Goal: Task Accomplishment & Management: Manage account settings

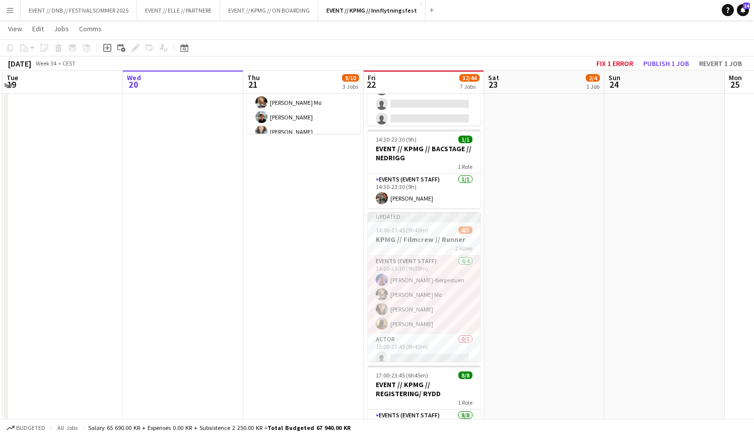
scroll to position [281, 0]
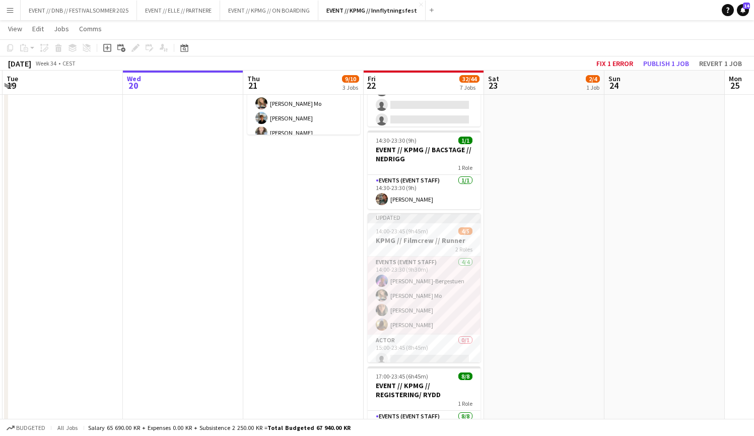
click at [496, 314] on app-date-cell "10:00-16:00 (6h) 2/4 EVENT // KPMG // tilbakelevering 1 Role Events (Event Staf…" at bounding box center [544, 328] width 120 height 995
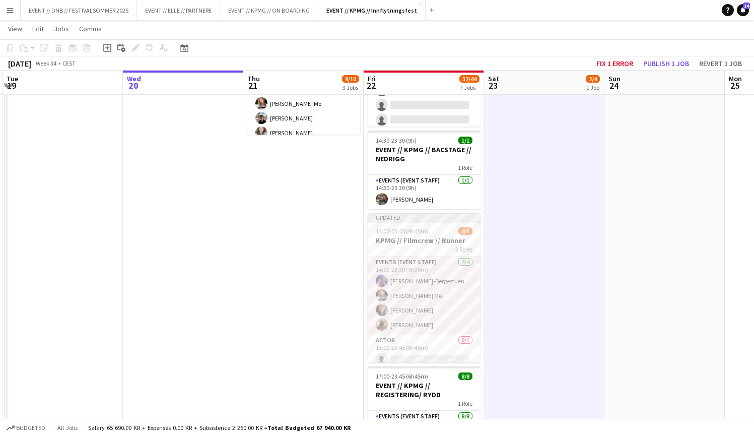
click at [342, 284] on app-date-cell "09:00-14:00 (5h) 1/1 EVENT// KPMG//INNKJØP 1 Role Actor [DATE] 09:00-14:00 (5h)…" at bounding box center [303, 328] width 120 height 995
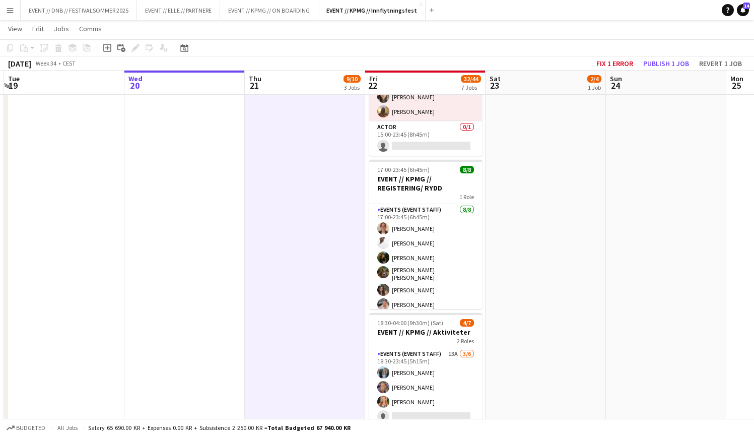
scroll to position [7, 0]
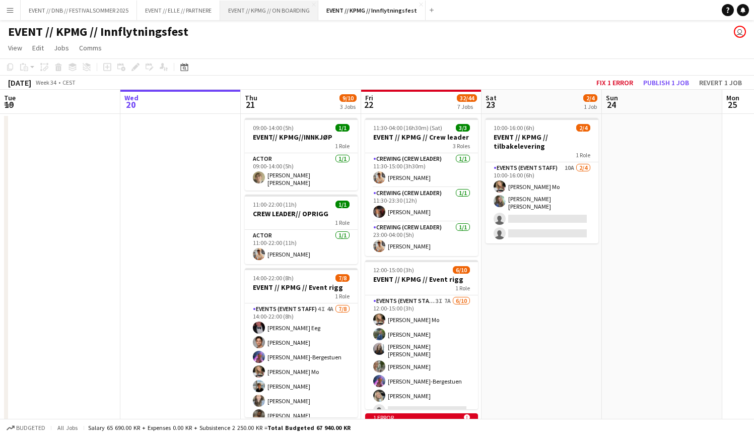
click at [253, 14] on button "EVENT // KPMG // ON BOARDING Close" at bounding box center [269, 11] width 98 height 20
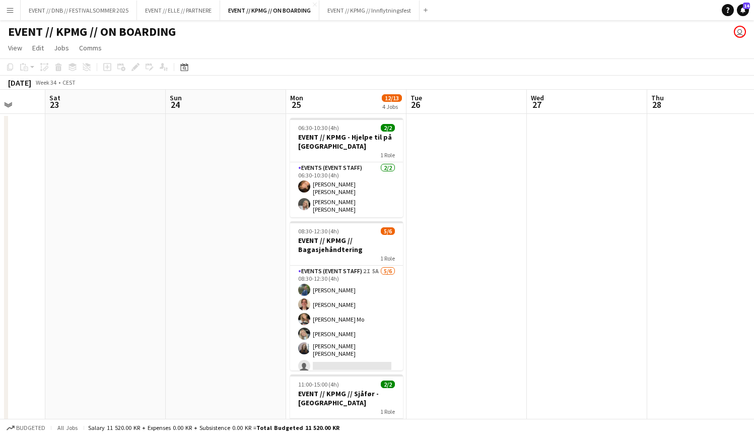
scroll to position [0, 442]
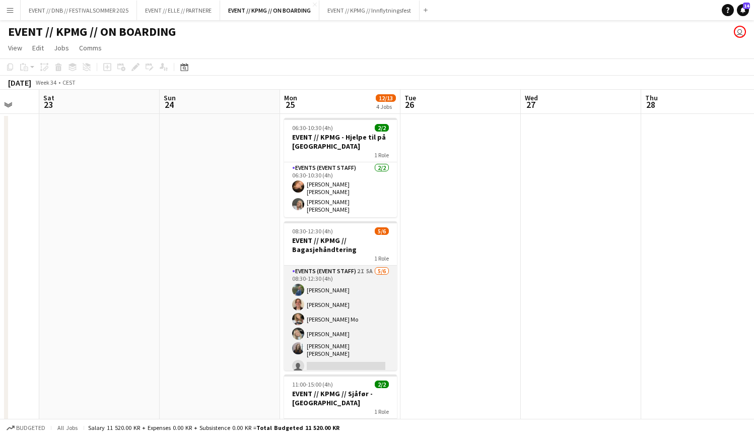
click at [373, 277] on app-card-role "Events (Event Staff) 2I 5A 5/6 08:30-12:30 (4h) Julia Iversen Lotte Haugan Mart…" at bounding box center [340, 320] width 113 height 110
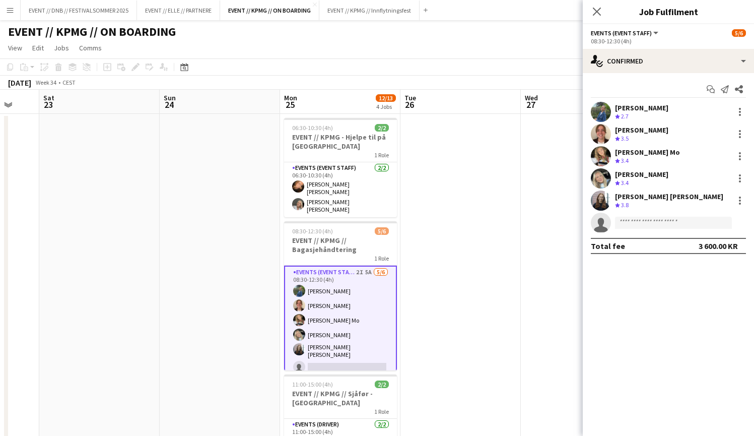
click at [647, 79] on div "Start chat Send notification Share Julia Iversen Crew rating 2.7 Lotte Haugan C…" at bounding box center [668, 167] width 171 height 189
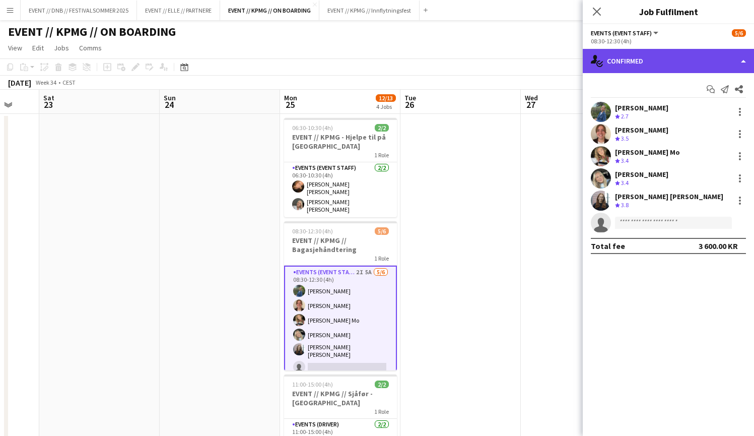
click at [658, 65] on div "single-neutral-actions-check-2 Confirmed" at bounding box center [668, 61] width 171 height 24
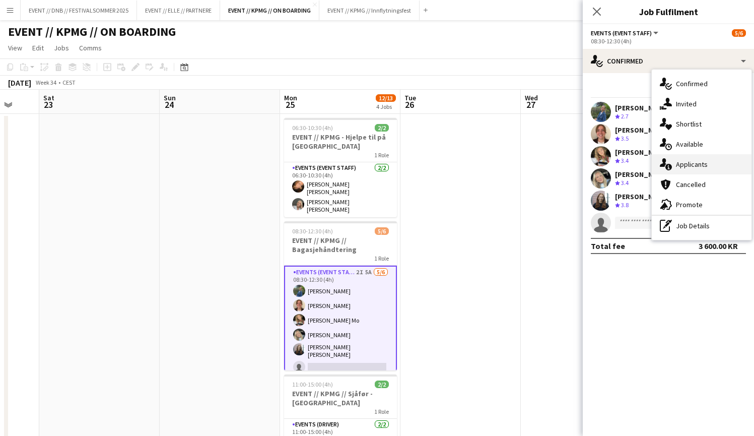
click at [696, 157] on div "single-neutral-actions-information Applicants" at bounding box center [702, 164] width 100 height 20
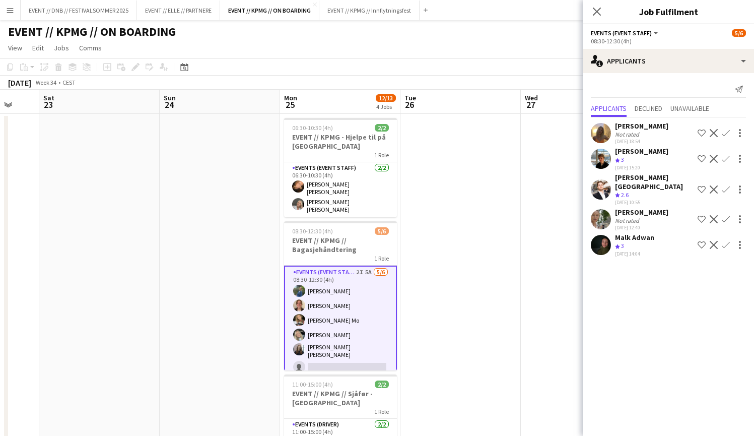
click at [635, 233] on div "Malk Adwan" at bounding box center [634, 237] width 39 height 9
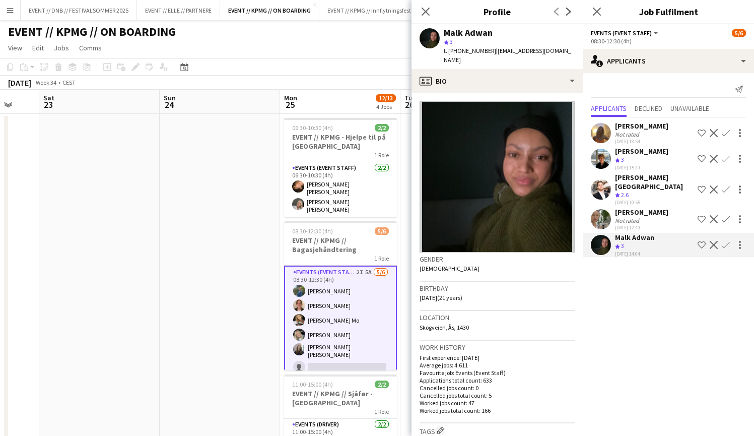
click at [637, 217] on div "Not rated" at bounding box center [628, 221] width 26 height 8
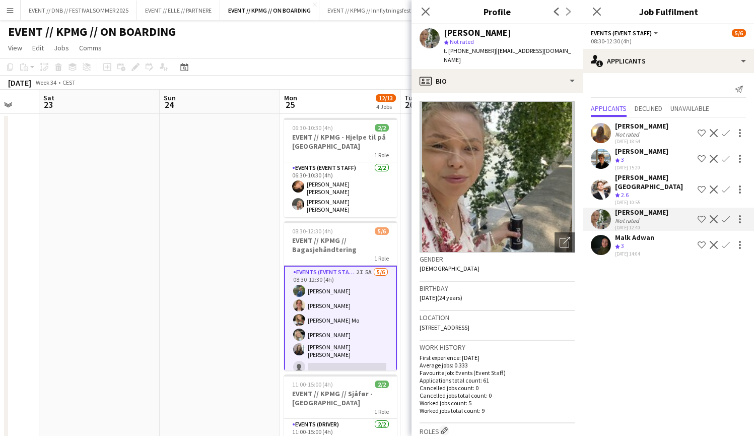
click at [639, 180] on div "Hans Torstein Lærum" at bounding box center [654, 182] width 79 height 18
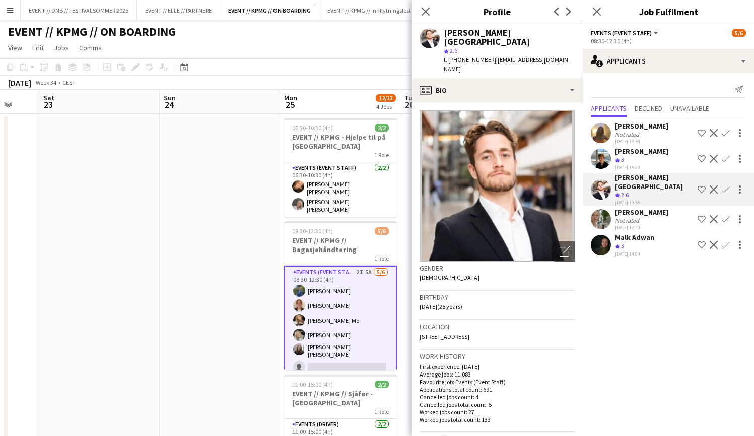
click at [648, 156] on div "Crew rating 3" at bounding box center [641, 160] width 53 height 9
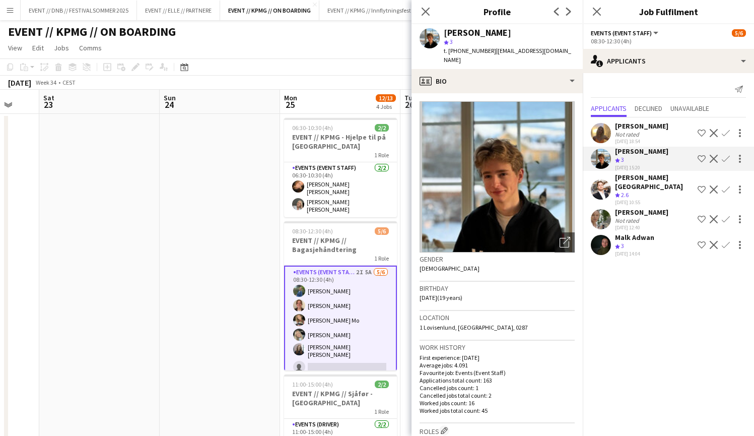
click at [649, 136] on div "Not rated" at bounding box center [641, 134] width 53 height 8
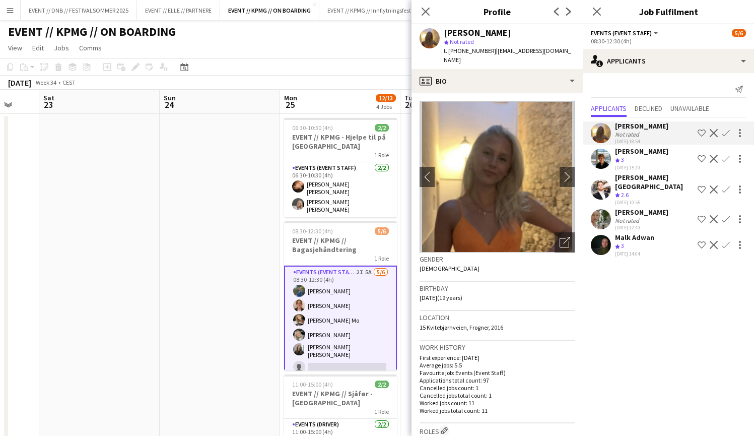
click at [726, 131] on app-icon "Confirm" at bounding box center [726, 133] width 8 height 8
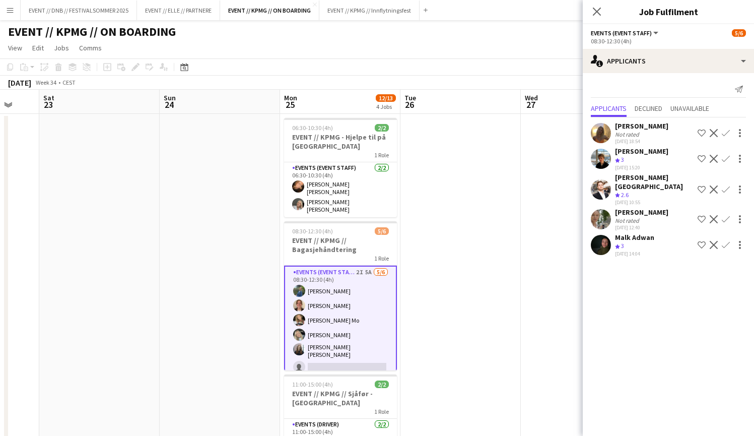
click at [726, 131] on app-icon "Confirm" at bounding box center [726, 133] width 8 height 8
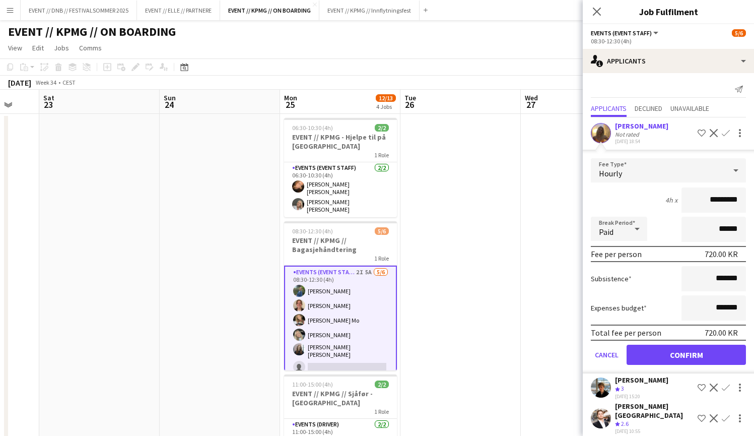
click at [672, 350] on button "Confirm" at bounding box center [685, 354] width 119 height 20
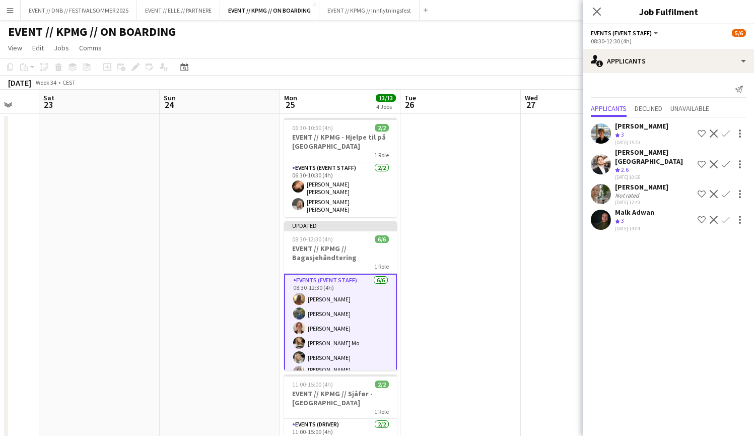
click at [515, 239] on app-date-cell at bounding box center [460, 355] width 120 height 482
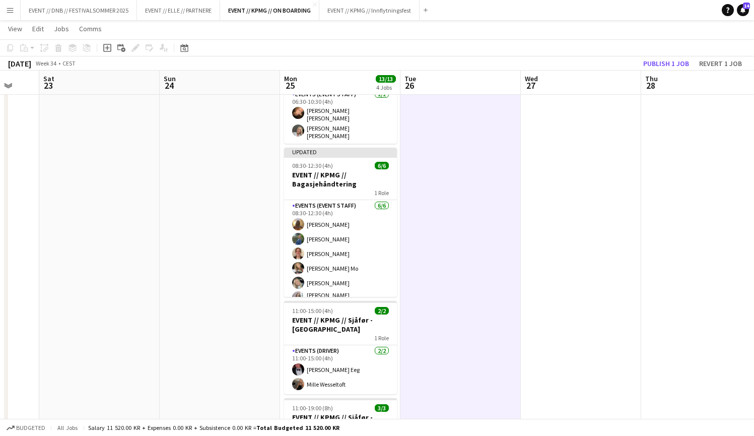
scroll to position [62, 0]
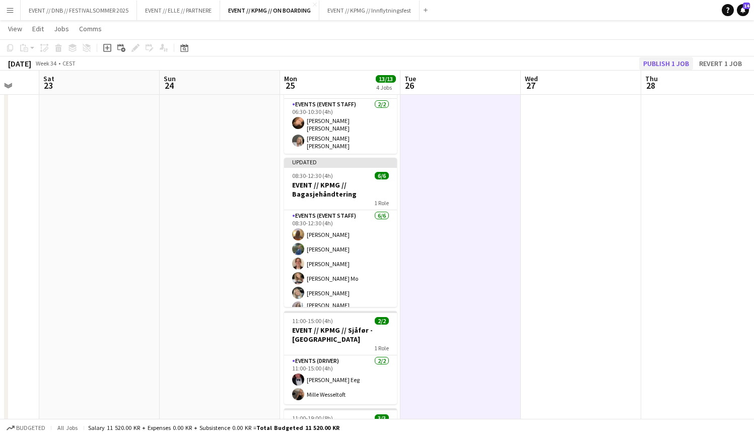
click at [658, 65] on button "Publish 1 job" at bounding box center [666, 63] width 54 height 13
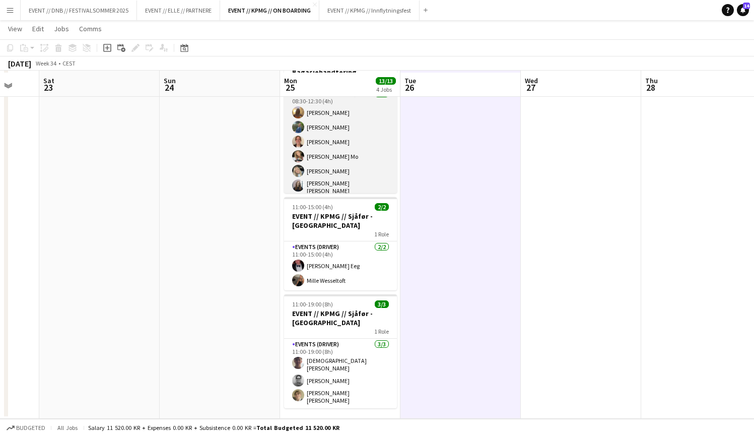
scroll to position [178, 0]
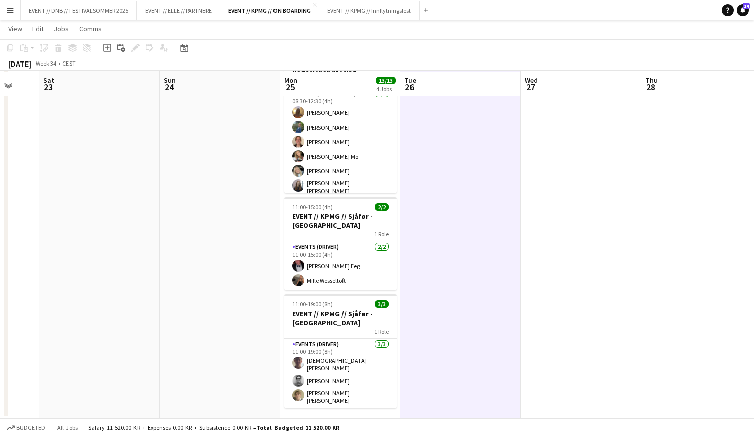
click at [216, 168] on app-date-cell at bounding box center [220, 178] width 120 height 482
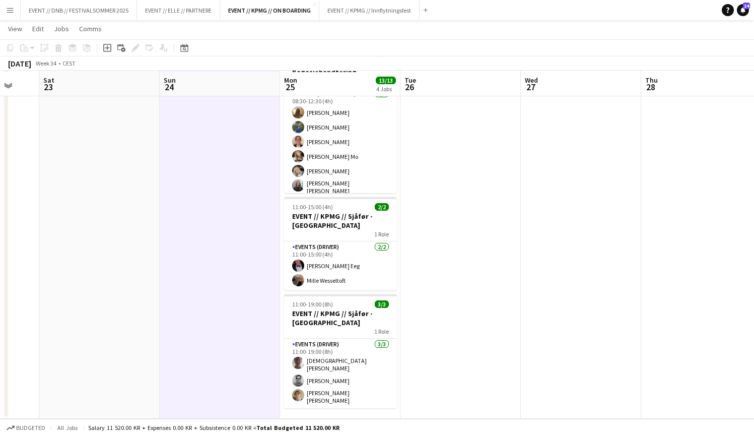
click at [440, 169] on app-date-cell at bounding box center [460, 178] width 120 height 482
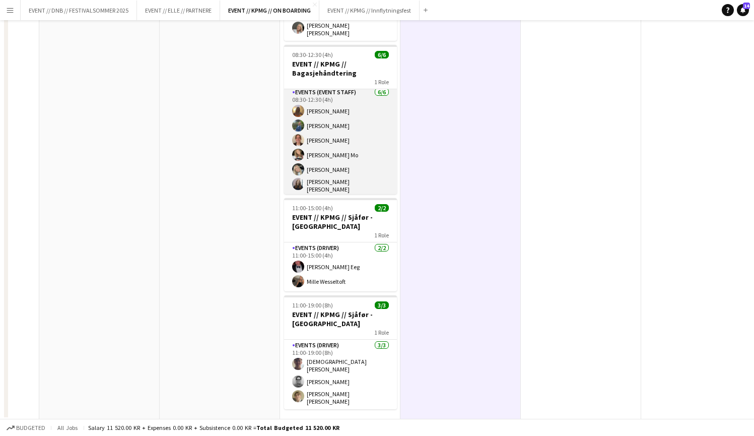
scroll to position [0, 0]
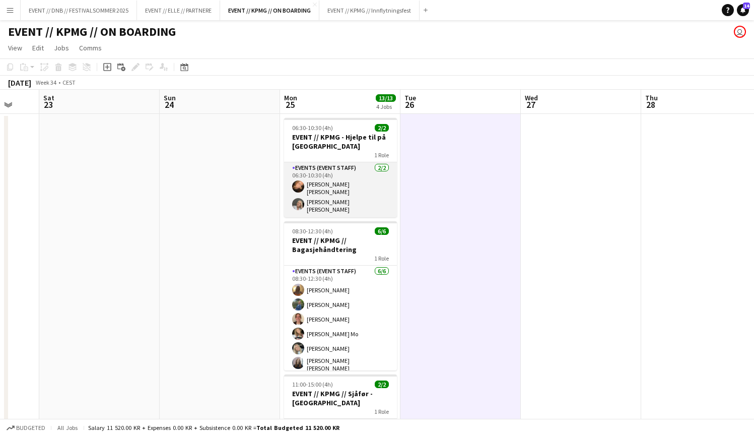
click at [362, 178] on app-card-role "Events (Event Staff) 2/2 06:30-10:30 (4h) Sarah Lefdal Thommessen Mina Sandbakk…" at bounding box center [340, 189] width 113 height 55
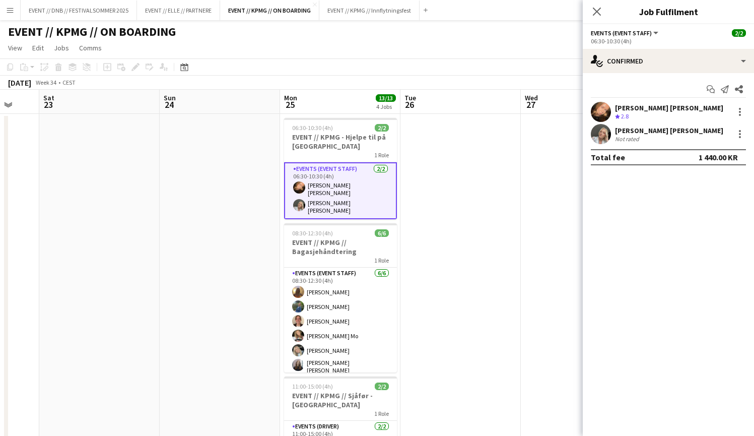
click at [524, 330] on app-date-cell at bounding box center [581, 355] width 120 height 482
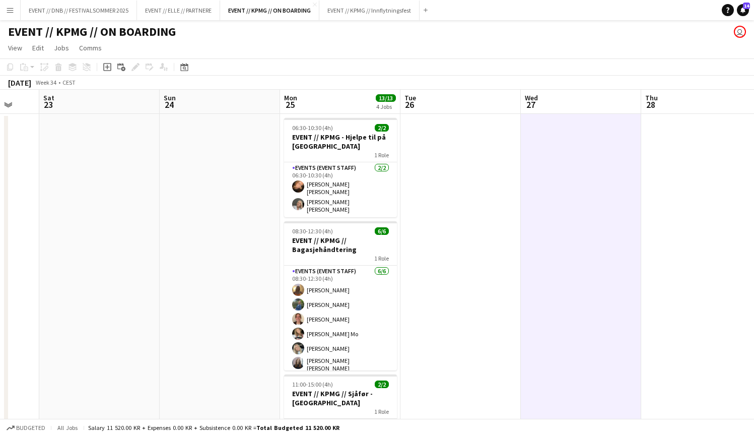
drag, startPoint x: 138, startPoint y: 47, endPoint x: 144, endPoint y: 48, distance: 5.6
click at [139, 47] on app-page-menu "View Day view expanded Day view collapsed Month view Date picker Jump to today …" at bounding box center [377, 48] width 754 height 19
